Goal: Check status: Check status

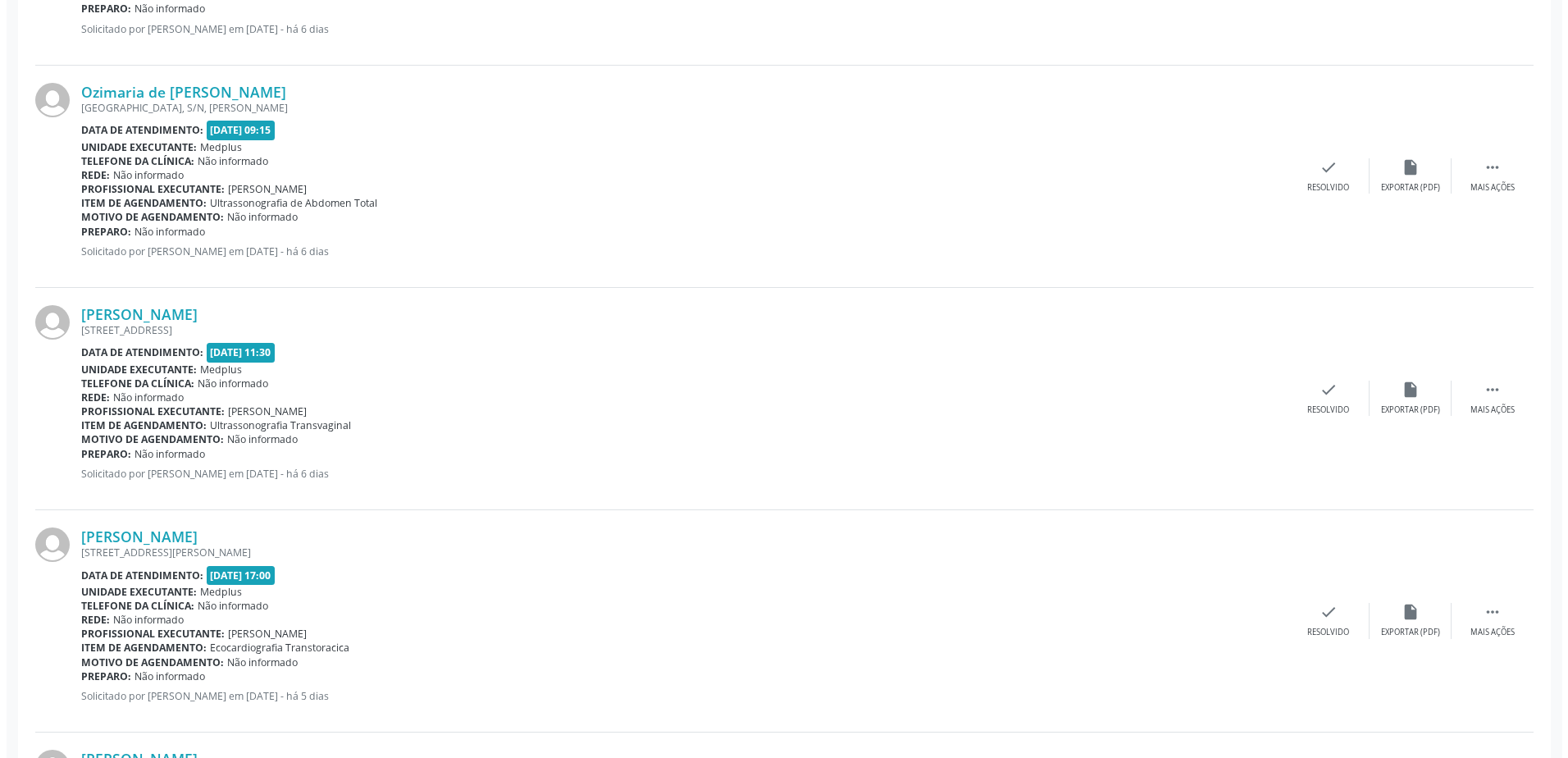
scroll to position [656, 0]
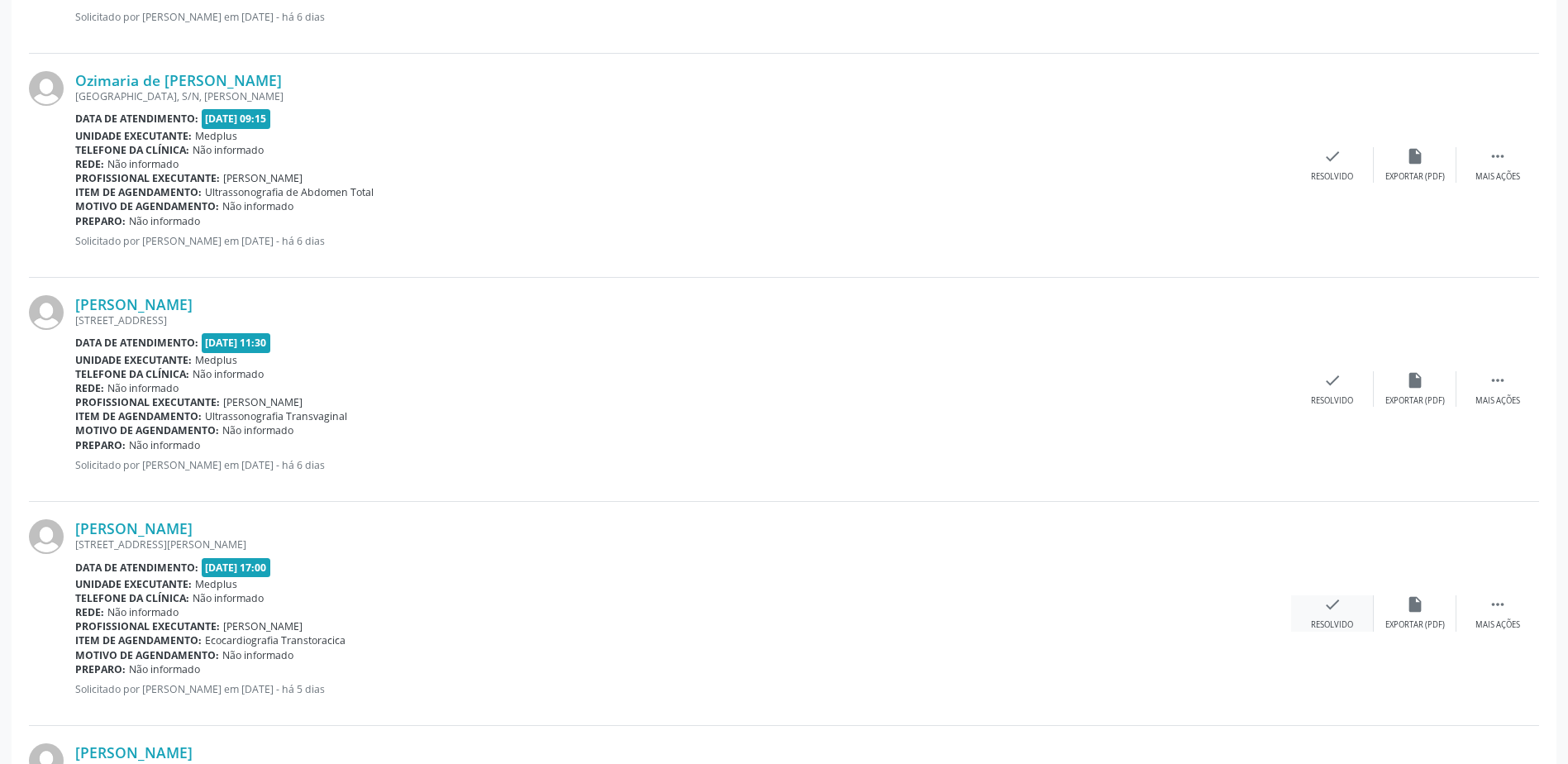
click at [1339, 611] on icon "check" at bounding box center [1332, 605] width 18 height 18
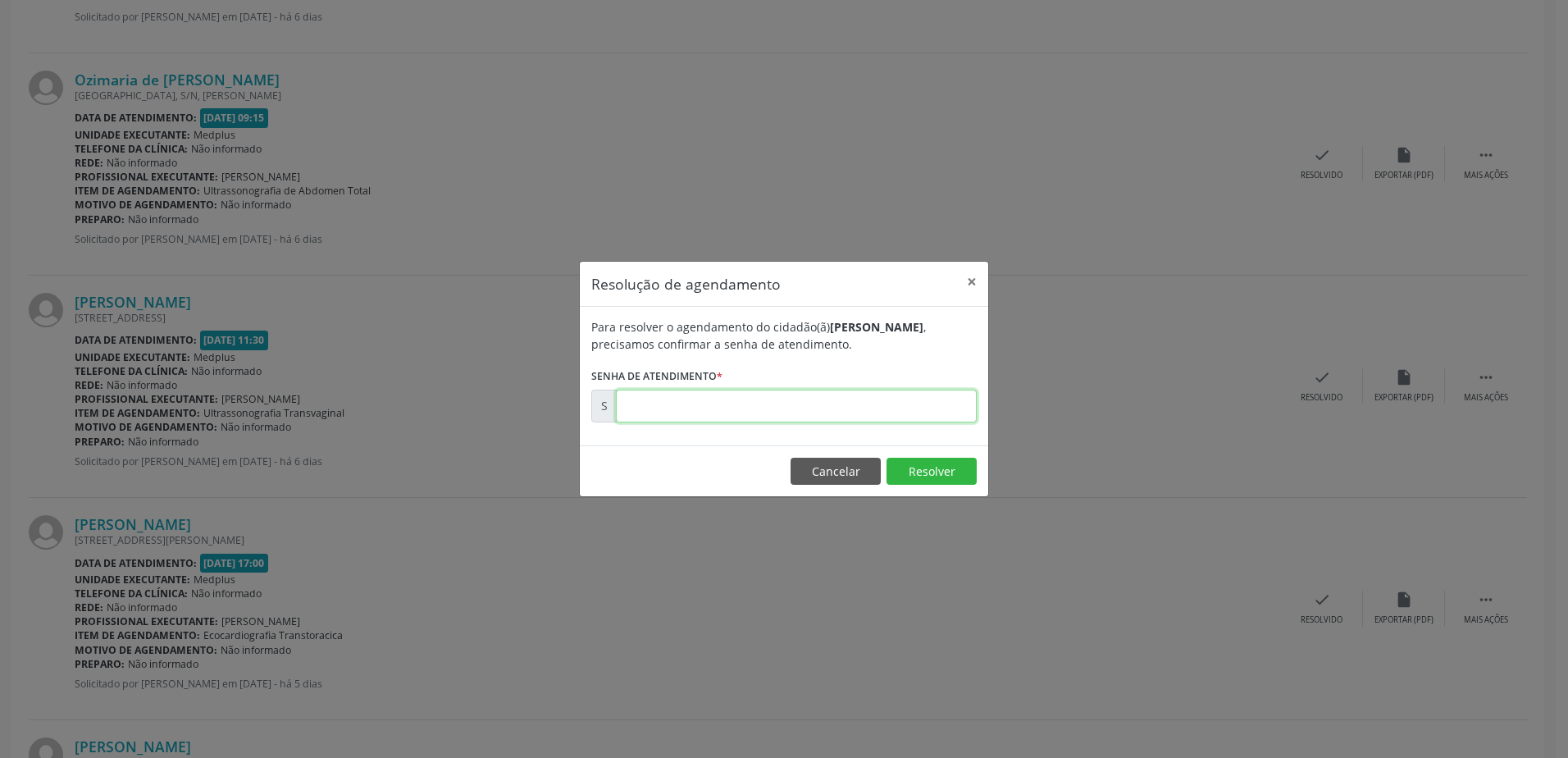
click at [752, 412] on input "text" at bounding box center [796, 405] width 361 height 33
type input "00178038"
click at [951, 466] on button "Resolver" at bounding box center [932, 471] width 91 height 28
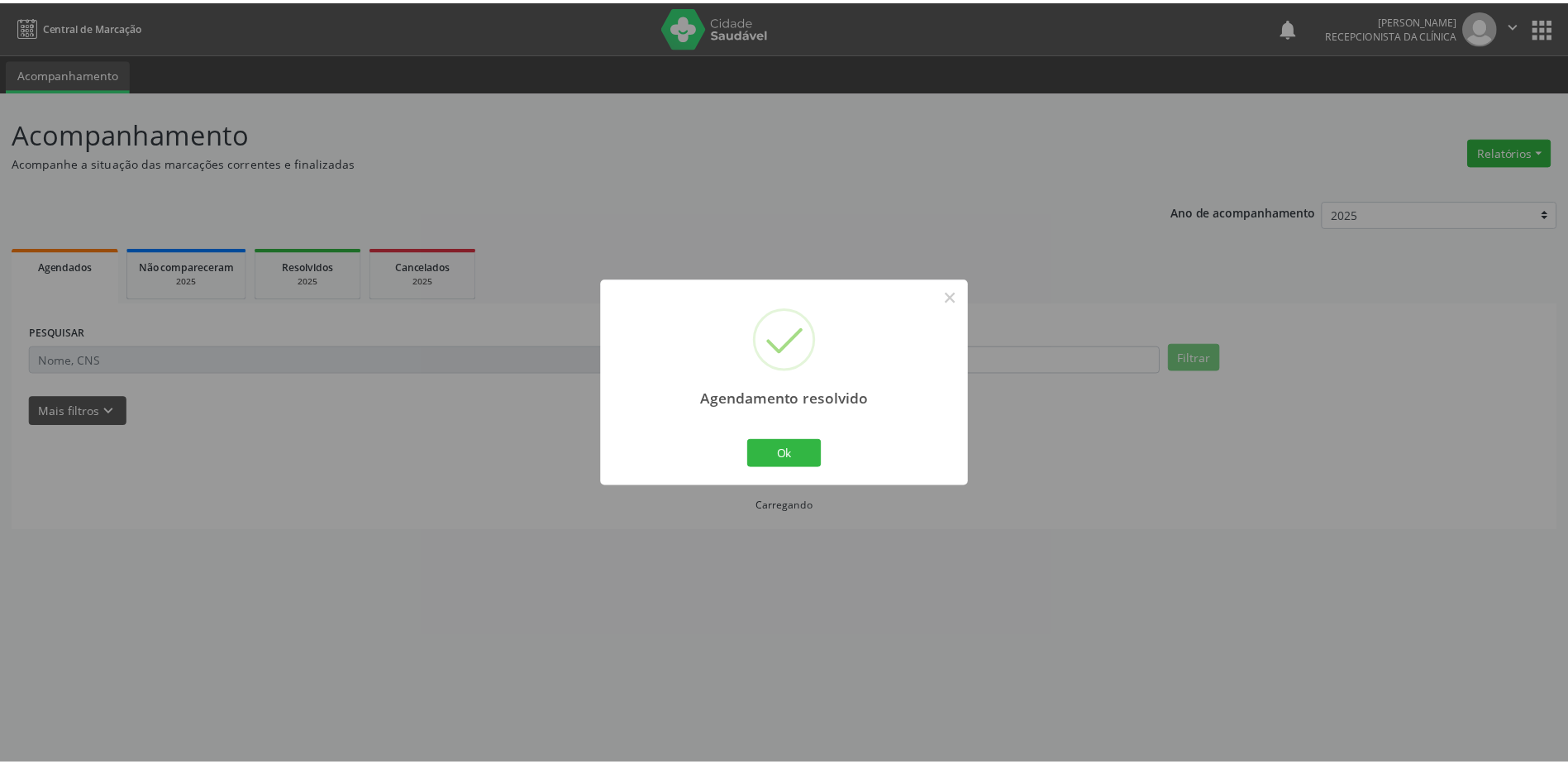
scroll to position [0, 0]
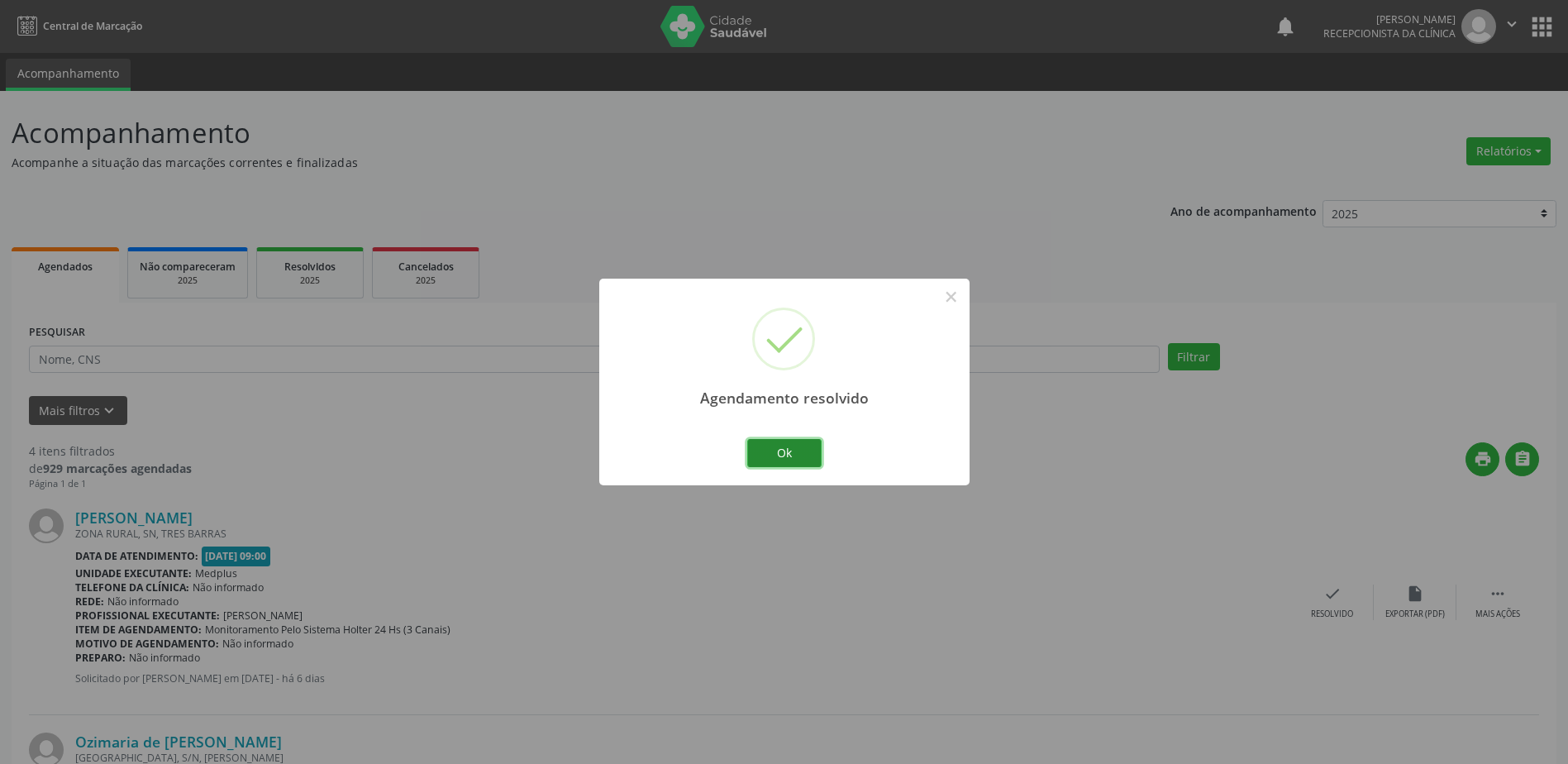
click at [753, 450] on button "Ok" at bounding box center [784, 452] width 74 height 28
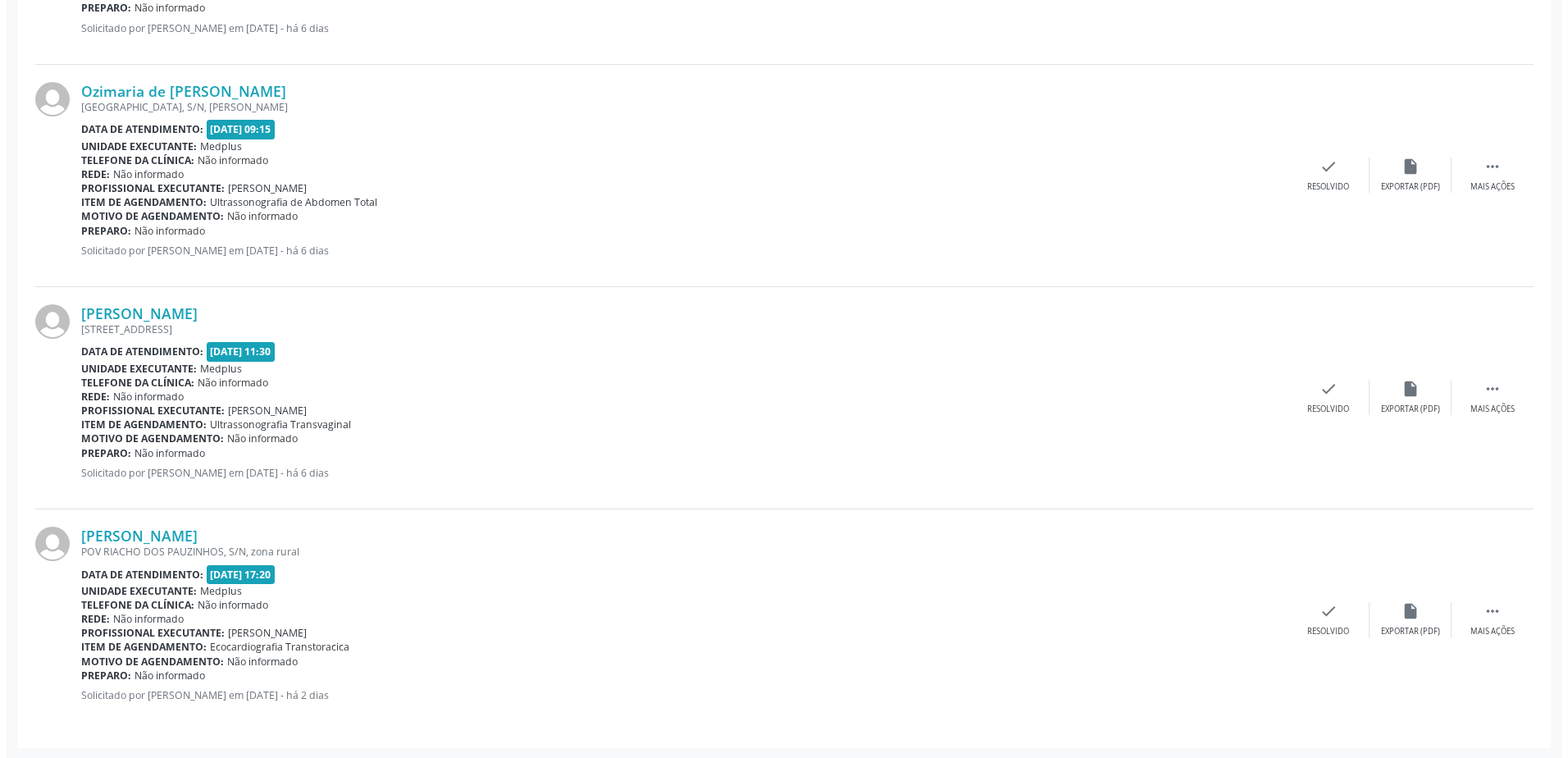
scroll to position [646, 0]
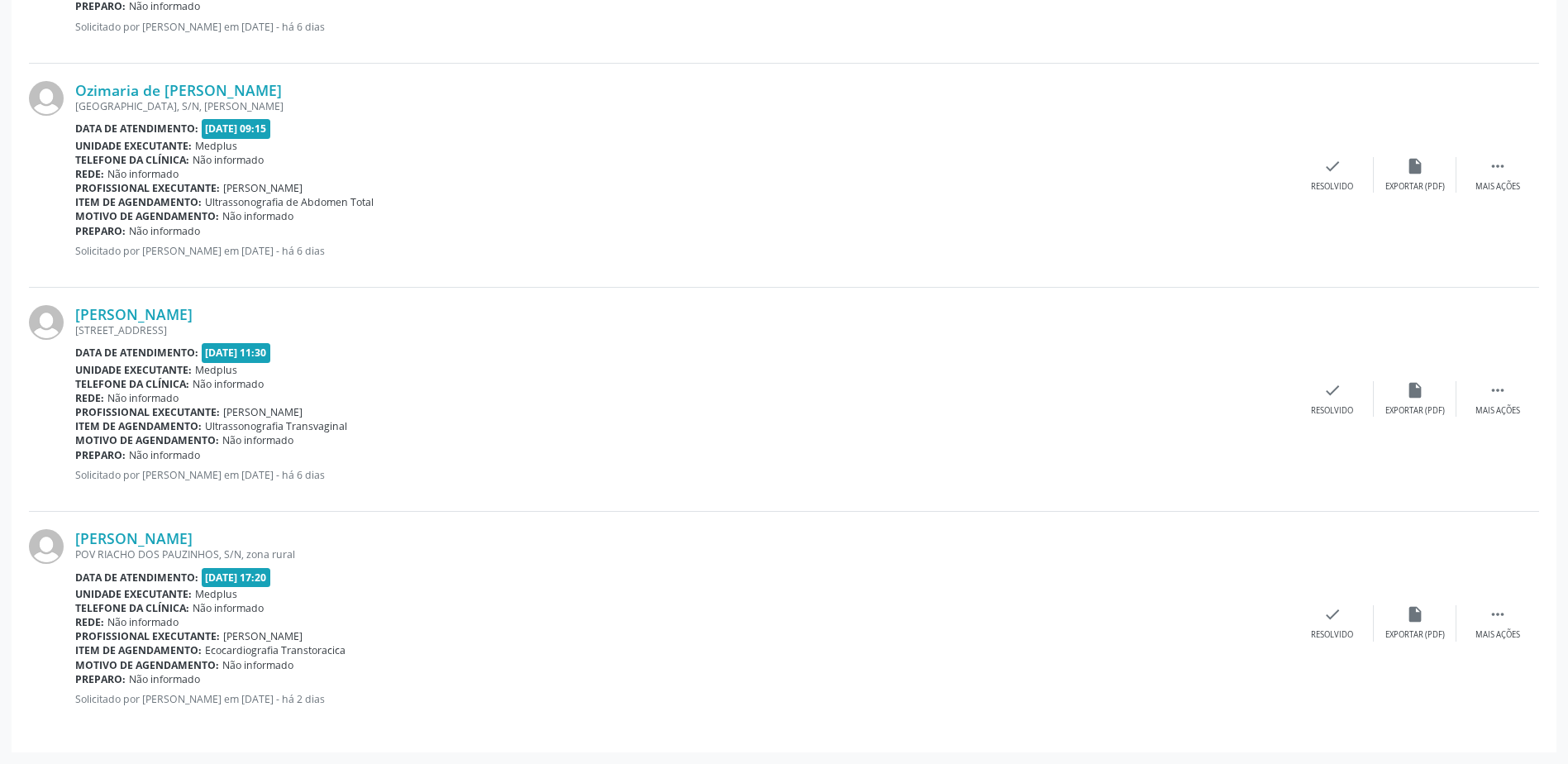
click at [230, 601] on span "Não informado" at bounding box center [227, 608] width 71 height 14
click at [1338, 622] on icon "check" at bounding box center [1332, 614] width 18 height 18
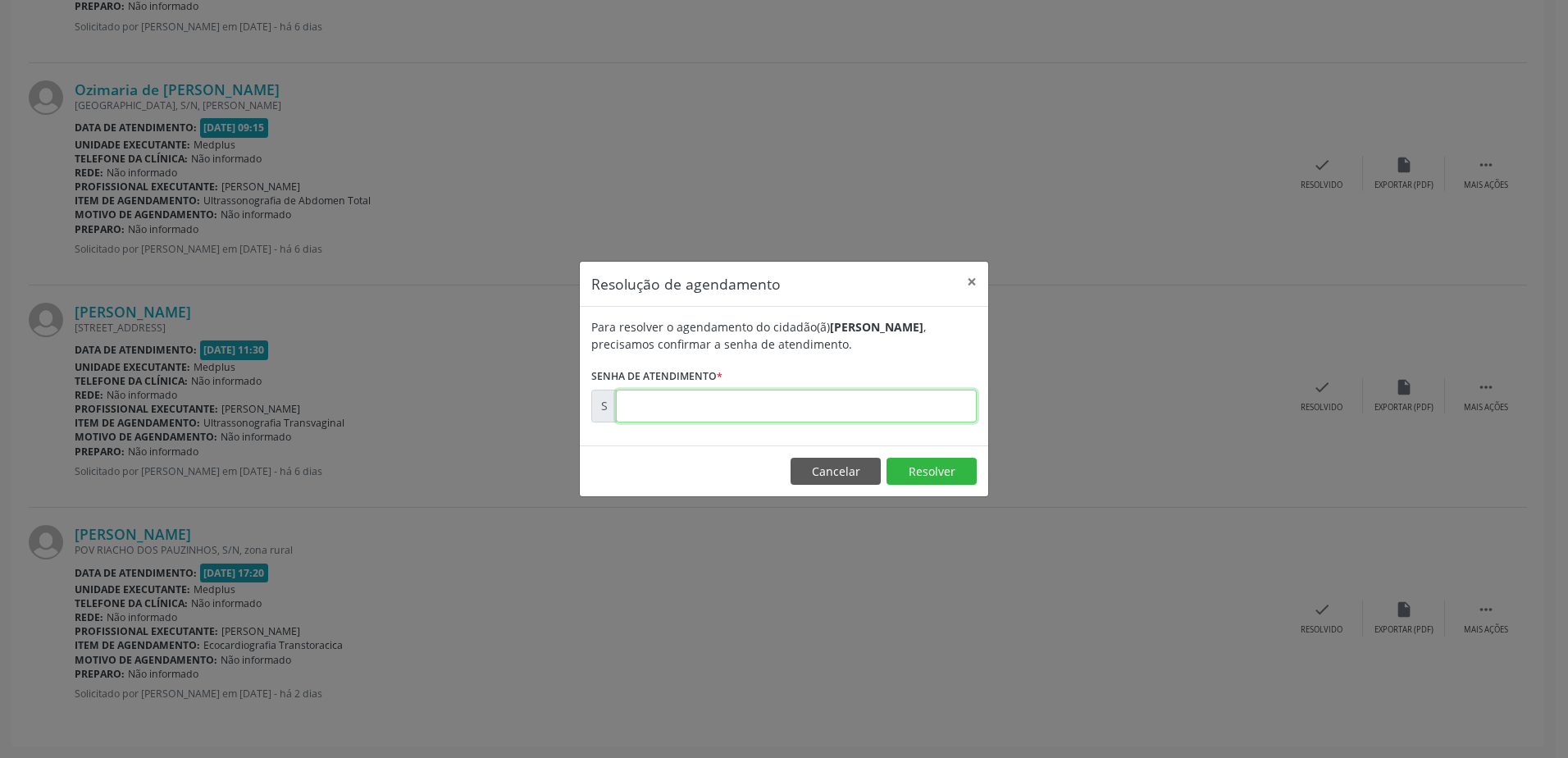
click at [772, 410] on input "text" at bounding box center [796, 405] width 361 height 33
type input "00178214"
click at [910, 479] on button "Resolver" at bounding box center [932, 471] width 91 height 28
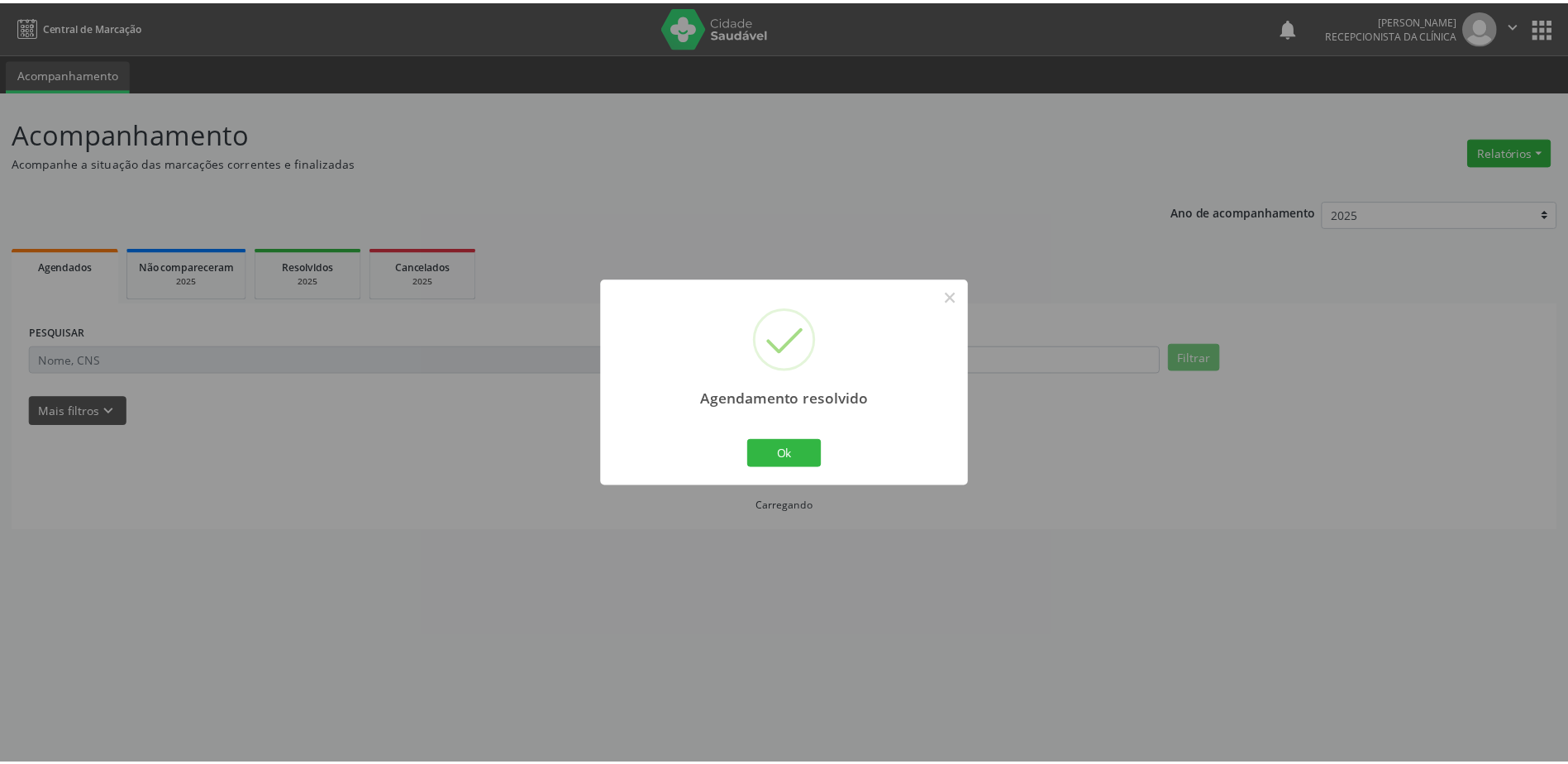
scroll to position [0, 0]
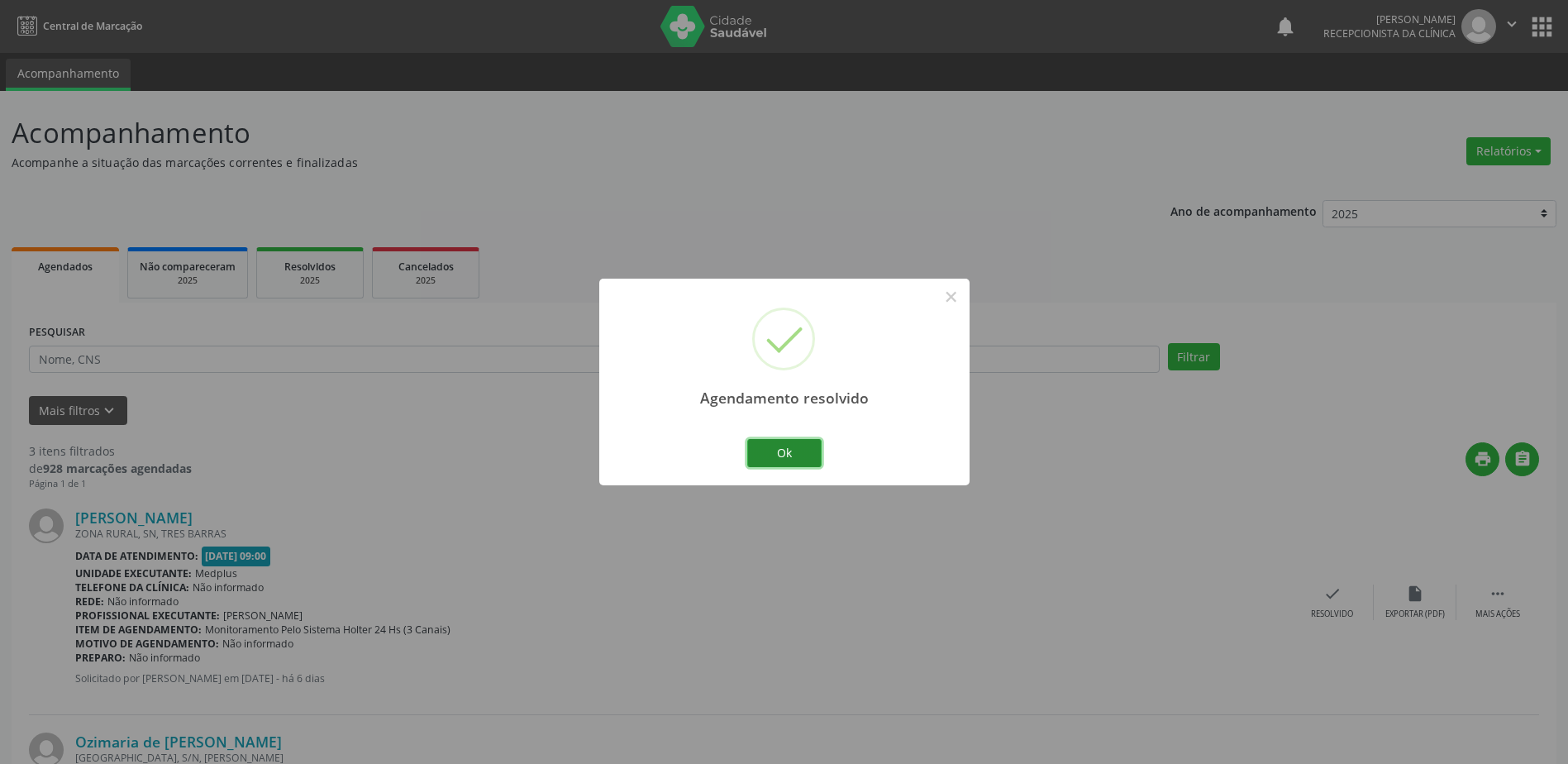
click at [798, 456] on button "Ok" at bounding box center [784, 452] width 74 height 28
